Goal: Task Accomplishment & Management: Manage account settings

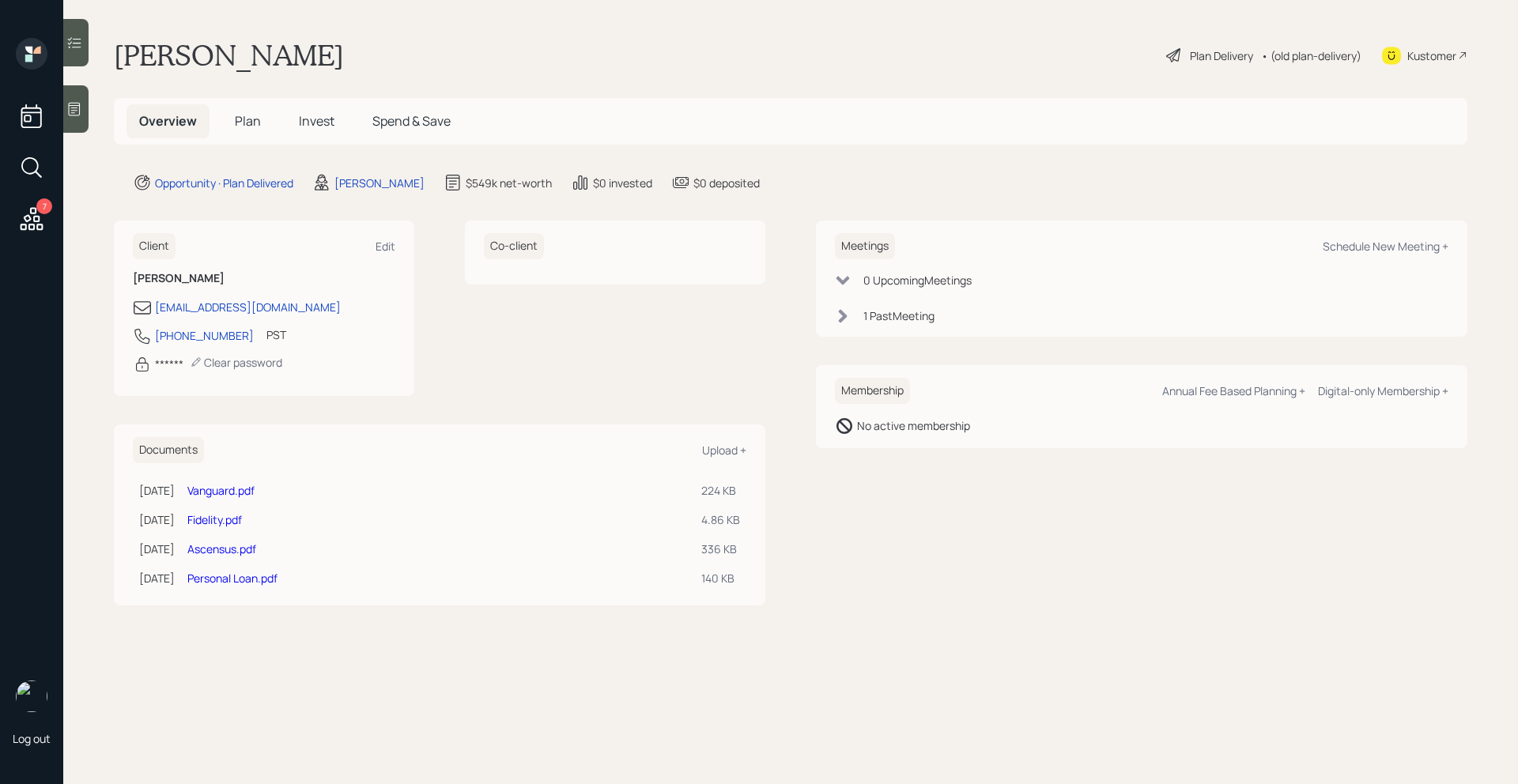
click at [309, 116] on span "Invest" at bounding box center [317, 121] width 36 height 18
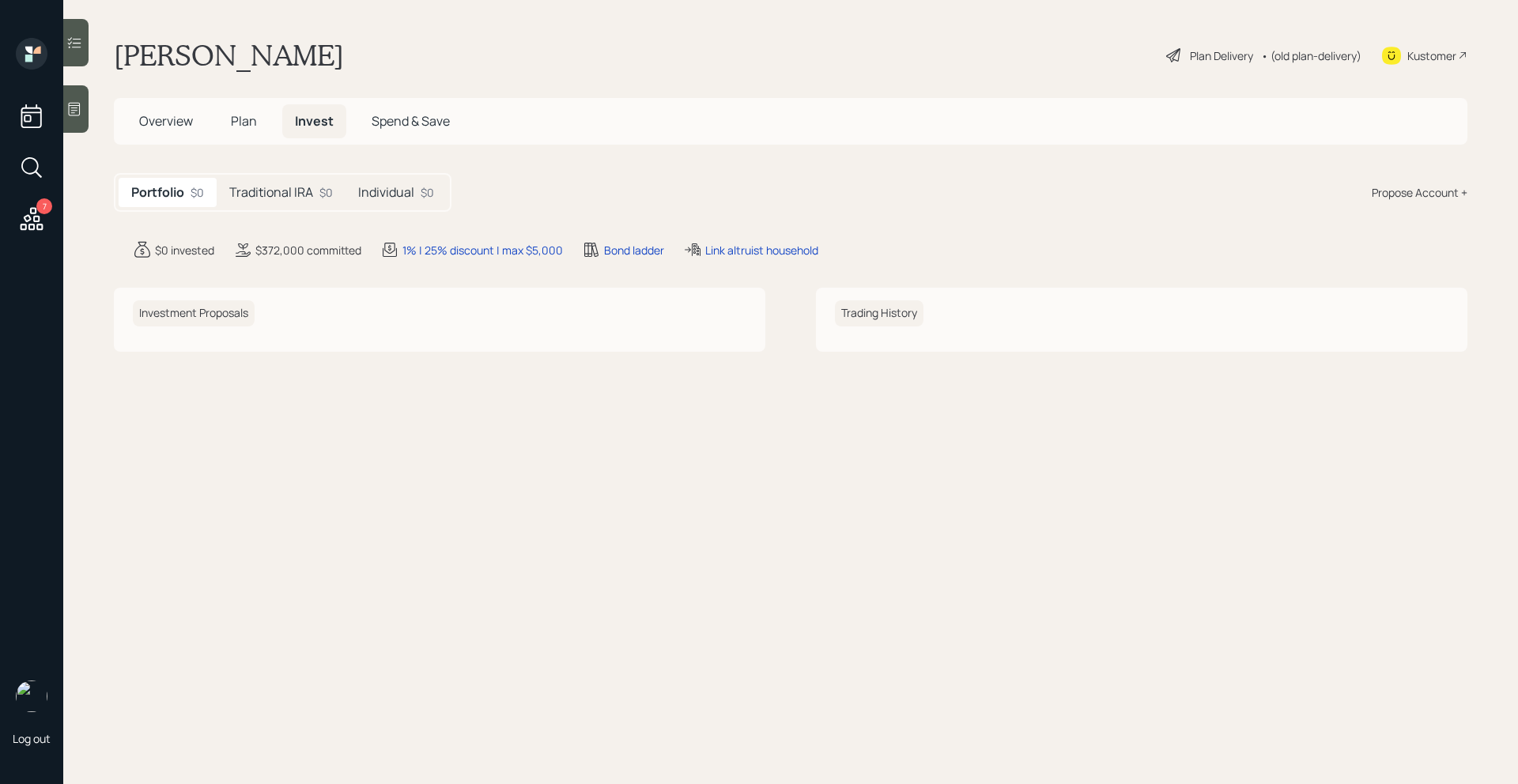
click at [364, 195] on h5 "Individual" at bounding box center [387, 192] width 57 height 15
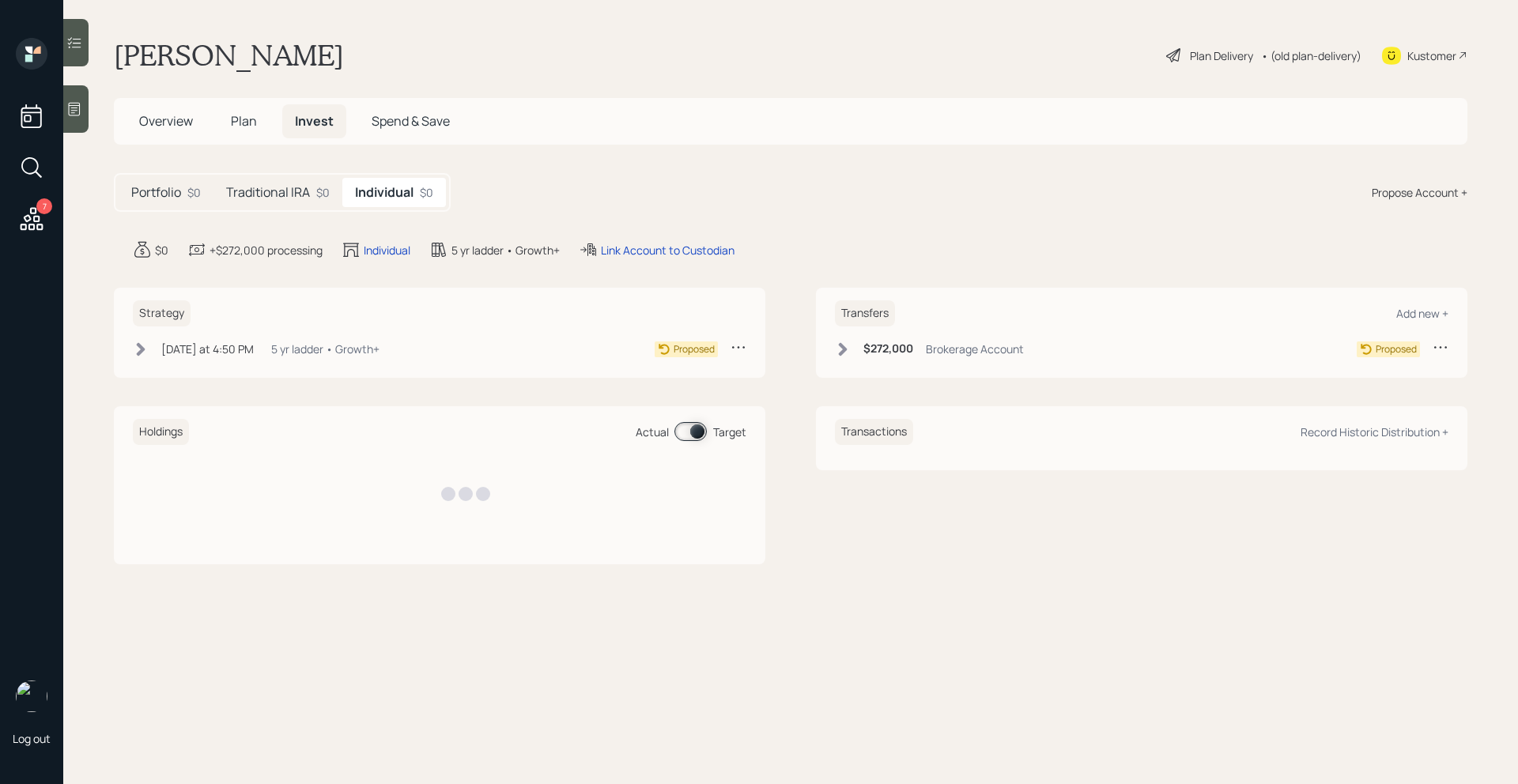
click at [287, 195] on h5 "Traditional IRA" at bounding box center [268, 192] width 84 height 15
